Goal: Information Seeking & Learning: Check status

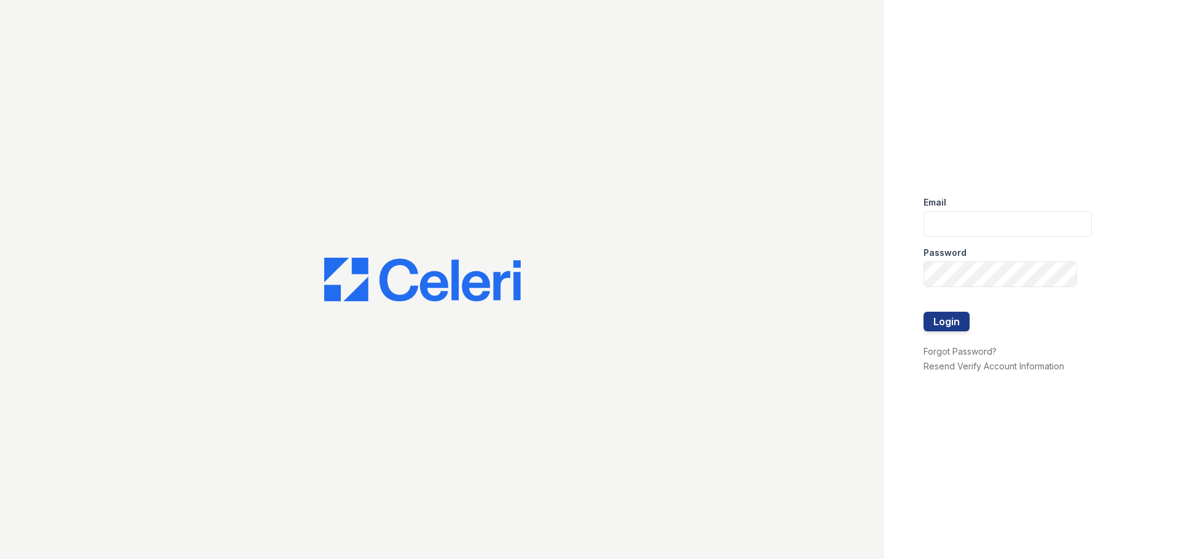
type input "[EMAIL_ADDRESS][DOMAIN_NAME]"
click at [934, 336] on div at bounding box center [1007, 337] width 168 height 12
click at [942, 327] on button "Login" at bounding box center [946, 322] width 46 height 20
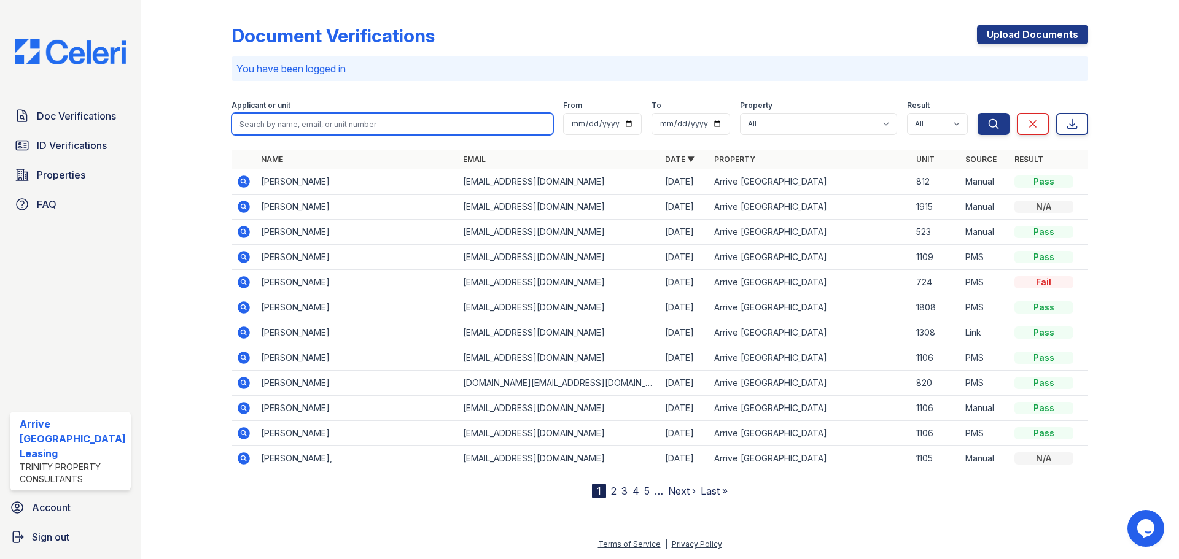
click at [486, 125] on input "search" at bounding box center [392, 124] width 322 height 22
type input "carol"
click at [977, 113] on button "Search" at bounding box center [993, 124] width 32 height 22
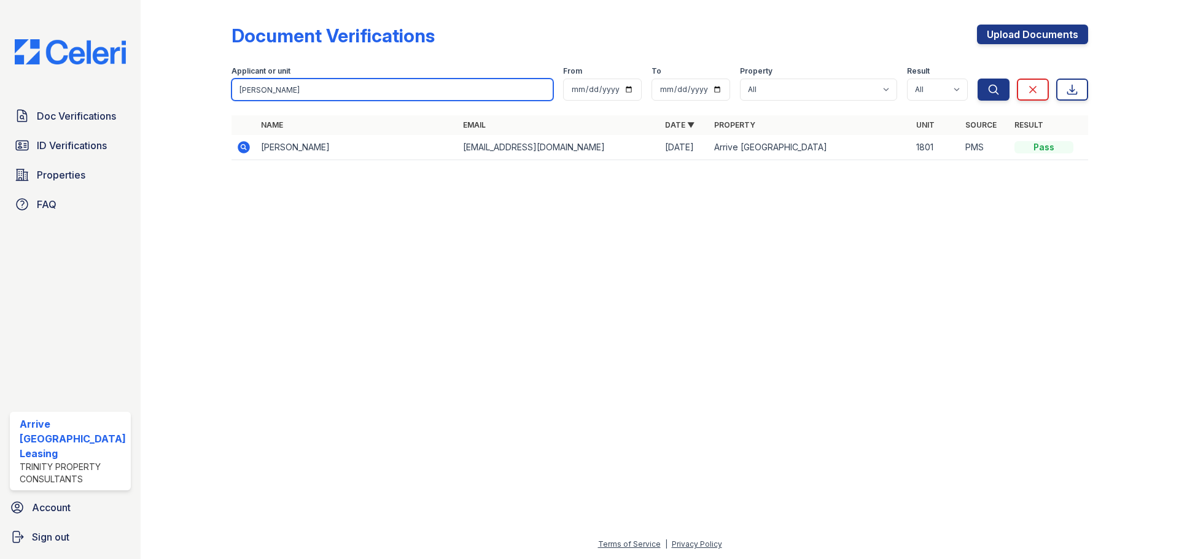
click at [314, 89] on input "carol" at bounding box center [392, 90] width 322 height 22
type input "claudia smith"
click at [977, 79] on button "Search" at bounding box center [993, 90] width 32 height 22
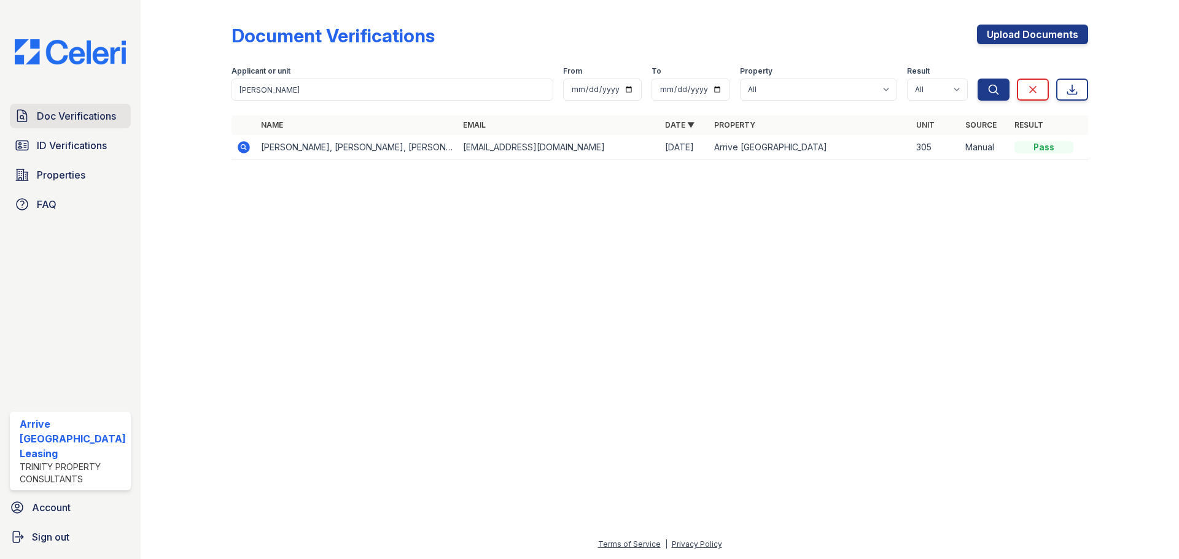
click at [103, 122] on span "Doc Verifications" at bounding box center [76, 116] width 79 height 15
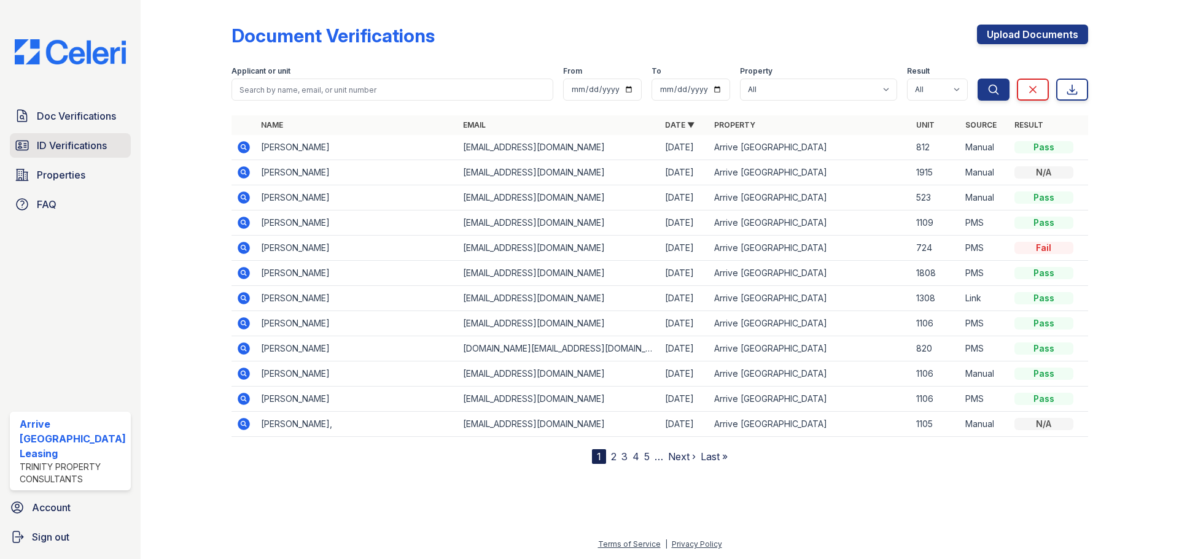
click at [90, 144] on span "ID Verifications" at bounding box center [72, 145] width 70 height 15
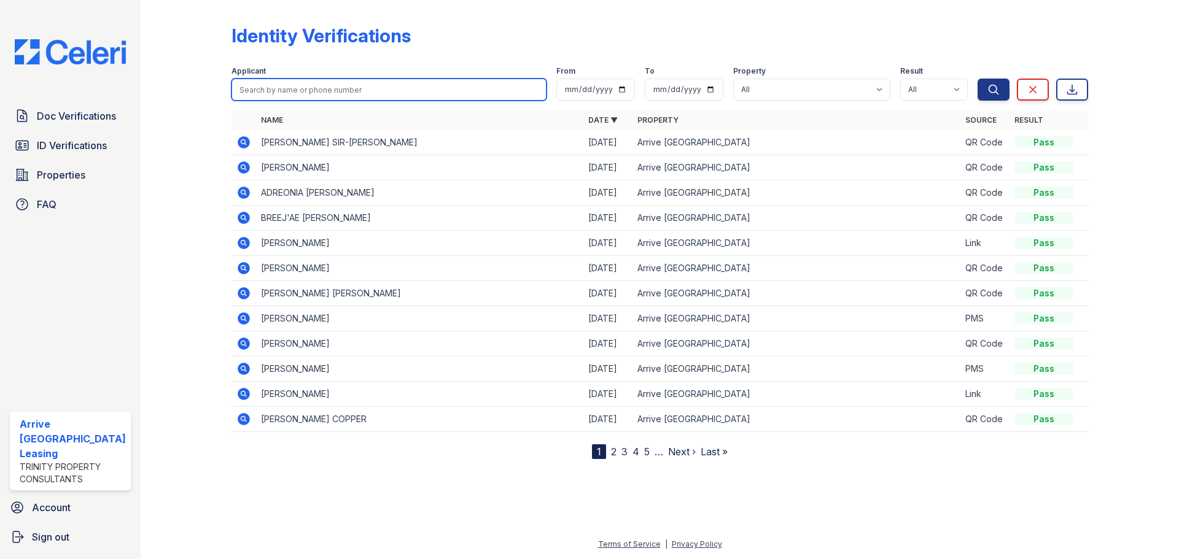
click at [271, 95] on input "search" at bounding box center [388, 90] width 315 height 22
type input "claudia smith"
click at [977, 79] on button "Search" at bounding box center [993, 90] width 32 height 22
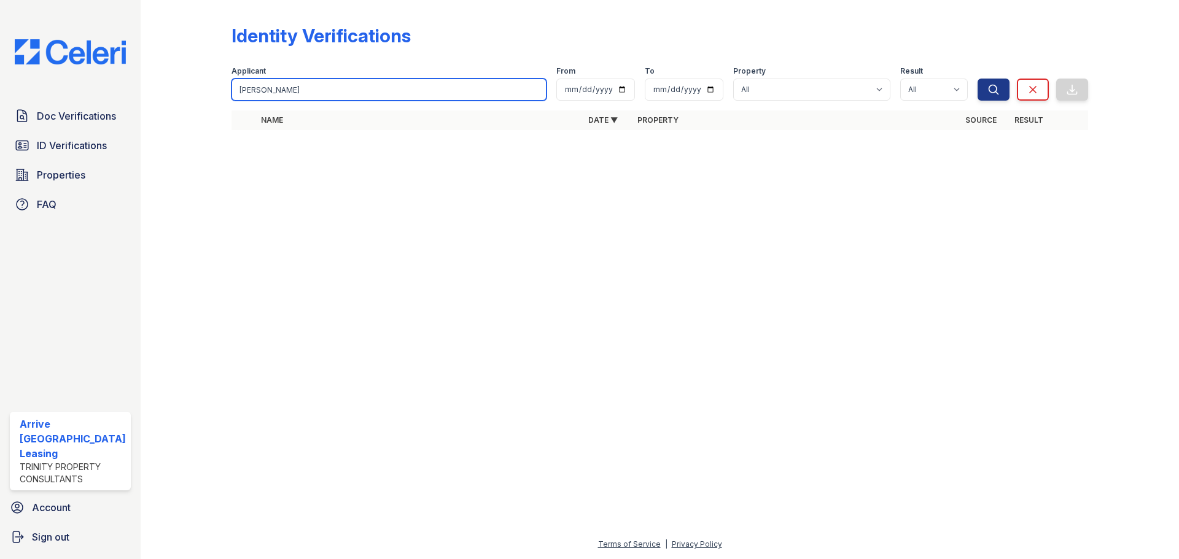
click at [327, 87] on input "claudia smith" at bounding box center [388, 90] width 315 height 22
type input "claudia"
click at [977, 79] on button "Search" at bounding box center [993, 90] width 32 height 22
click at [285, 90] on input "claudia" at bounding box center [388, 90] width 315 height 22
